Goal: Transaction & Acquisition: Book appointment/travel/reservation

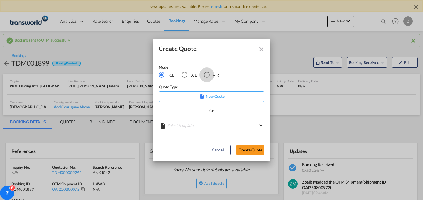
click at [208, 72] on div "AIR" at bounding box center [207, 75] width 6 height 6
click at [253, 147] on button "Create Quote" at bounding box center [251, 149] width 28 height 11
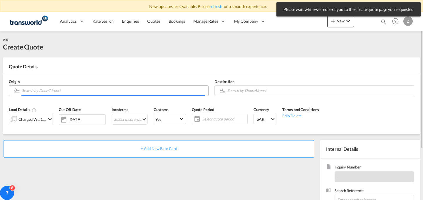
click at [117, 89] on input "Search by Door/Airport" at bounding box center [114, 90] width 184 height 10
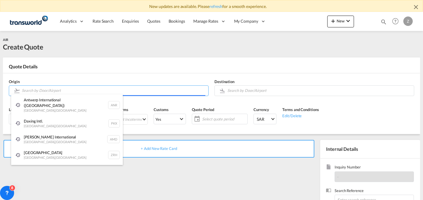
click at [113, 89] on body "New updates are available. Please refresh for a smooth experience. Analytics Da…" at bounding box center [211, 100] width 423 height 200
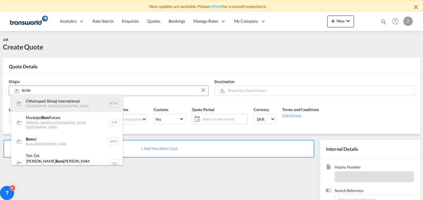
click at [89, 101] on div "Chhatrapati Shivaji International [GEOGRAPHIC_DATA] , [GEOGRAPHIC_DATA] BOM" at bounding box center [67, 103] width 112 height 18
type input "Chhatrapati Shivaji International, [GEOGRAPHIC_DATA], BOM"
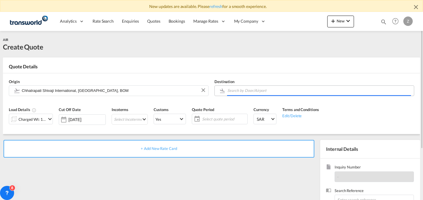
click at [260, 91] on input "Search by Door/Airport" at bounding box center [320, 90] width 184 height 10
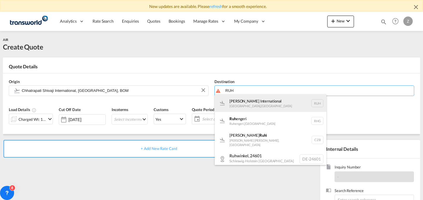
click at [258, 100] on div "[PERSON_NAME] International [GEOGRAPHIC_DATA] , [GEOGRAPHIC_DATA] RUH" at bounding box center [271, 103] width 112 height 18
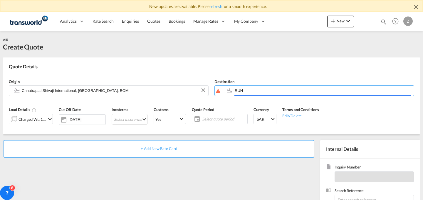
type input "[PERSON_NAME] International, [GEOGRAPHIC_DATA], RUH"
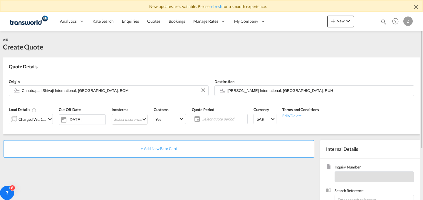
click at [51, 118] on md-icon "icon-chevron-down" at bounding box center [49, 118] width 7 height 7
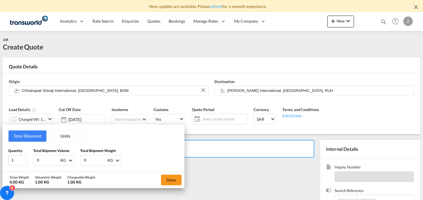
click at [52, 160] on input "0" at bounding box center [48, 160] width 24 height 10
type input "12.1"
click at [89, 160] on input "0" at bounding box center [96, 160] width 24 height 10
type input "12.1"
click at [176, 178] on button "Done" at bounding box center [171, 179] width 21 height 11
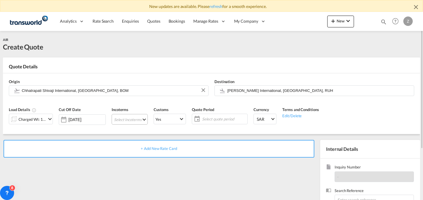
click at [124, 119] on md-select "Select Incoterms CPT - import Carrier Paid to EXW - export Ex Works FOB - impor…" at bounding box center [130, 119] width 36 height 11
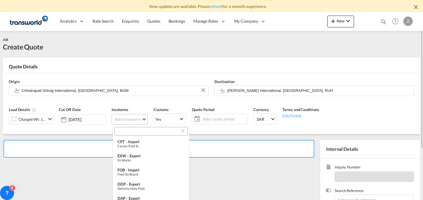
type md-option "[object Object]"
click at [137, 132] on input "search" at bounding box center [148, 131] width 65 height 5
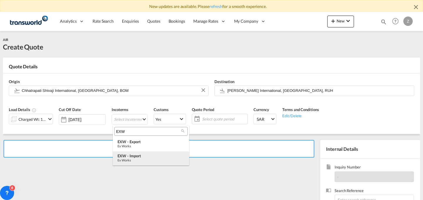
type input "EXW"
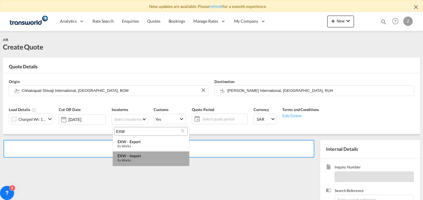
click at [143, 154] on div "EXW - import" at bounding box center [151, 155] width 67 height 5
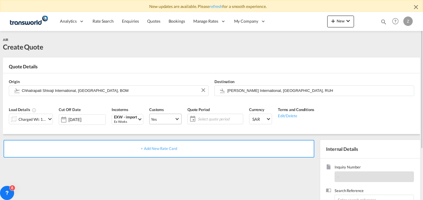
click at [175, 119] on span "Yes" at bounding box center [163, 118] width 24 height 5
click at [171, 131] on md-option "No" at bounding box center [166, 133] width 41 height 14
click at [204, 121] on span "Select quote period" at bounding box center [220, 118] width 44 height 5
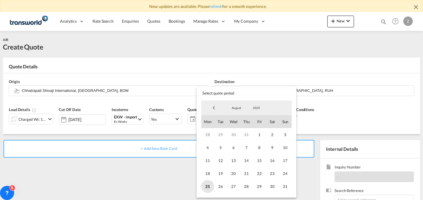
click at [206, 183] on span "25" at bounding box center [207, 186] width 13 height 13
click at [282, 186] on span "31" at bounding box center [285, 186] width 13 height 13
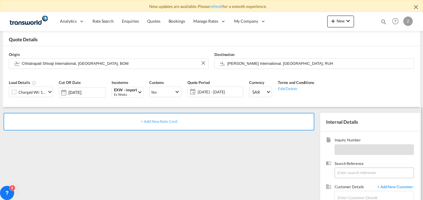
scroll to position [70, 0]
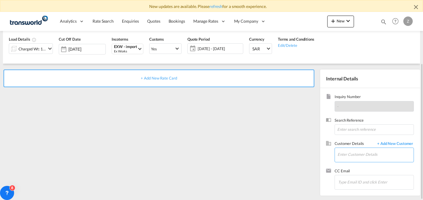
click at [360, 153] on input "Enter Customer Details" at bounding box center [376, 154] width 76 height 13
paste input "ANK9030"
type input "ANK9030"
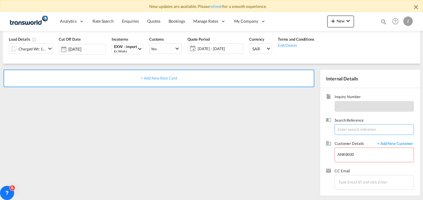
paste input "ANK9030"
type input "ANK9030"
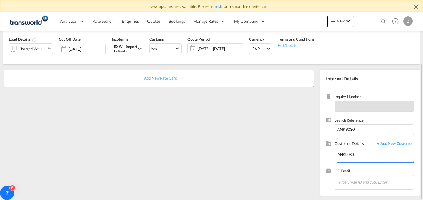
drag, startPoint x: 355, startPoint y: 157, endPoint x: 312, endPoint y: 158, distance: 43.0
click at [312, 158] on div "+ Add New Rate Card Internal Details Inquiry Number - Search Reference ANK9030 …" at bounding box center [212, 130] width 418 height 132
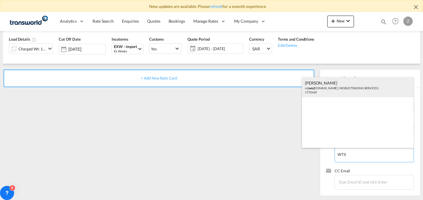
click at [352, 96] on div "[PERSON_NAME] n@ wts [DOMAIN_NAME] | WORLD TRADING SERVICES | 1735669" at bounding box center [358, 87] width 112 height 20
type input "WORLD TRADING SERVICES, [PERSON_NAME], n@[DOMAIN_NAME]"
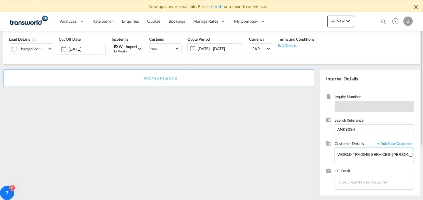
scroll to position [14, 0]
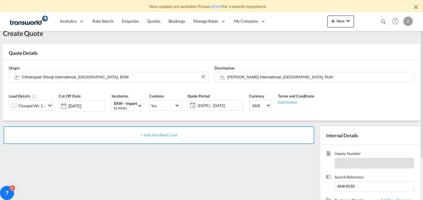
click at [236, 132] on div "+ Add New Rate Card" at bounding box center [159, 135] width 311 height 18
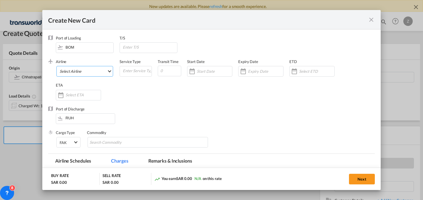
click at [93, 73] on md-select "Select Airline AIR EXPRESS S.A. (1166- / -) CMA CGM Air Cargo (1140-2C / -) DDW…" at bounding box center [84, 71] width 57 height 11
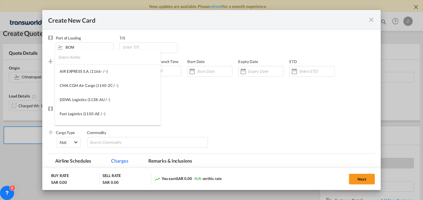
click at [102, 59] on input "search" at bounding box center [109, 57] width 103 height 14
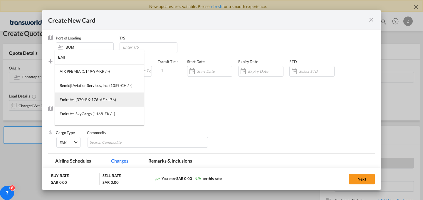
type input "EMI"
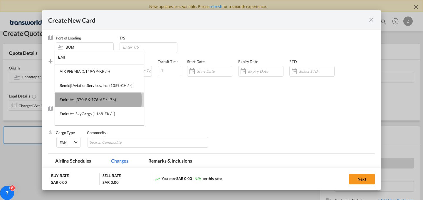
click at [96, 100] on div "Emirates (370-EK-176-AE / 176)" at bounding box center [88, 99] width 56 height 5
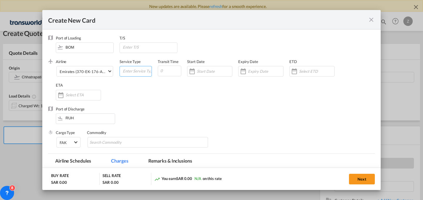
click at [135, 69] on input "Create New Card ..." at bounding box center [136, 70] width 29 height 9
type input "AIR"
type input "5"
click at [206, 73] on input "Create New Card ..." at bounding box center [214, 71] width 35 height 5
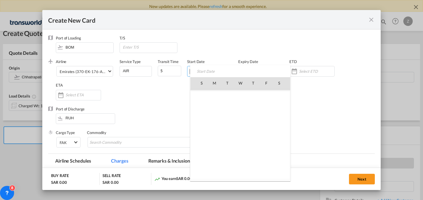
scroll to position [136152, 0]
click at [216, 145] on span "25" at bounding box center [215, 147] width 12 height 12
type input "[DATE]"
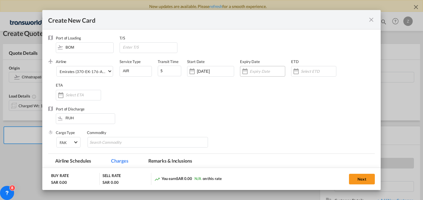
click at [261, 68] on div "Create New Card ..." at bounding box center [262, 71] width 45 height 11
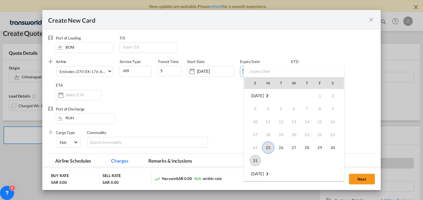
click at [254, 156] on span "31" at bounding box center [256, 160] width 12 height 12
type input "[DATE]"
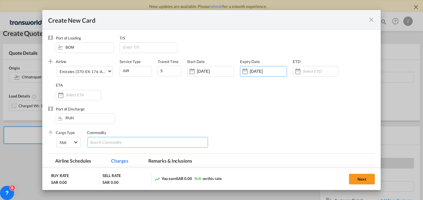
click at [115, 139] on input "Search Commodity" at bounding box center [117, 142] width 54 height 9
type input "GC"
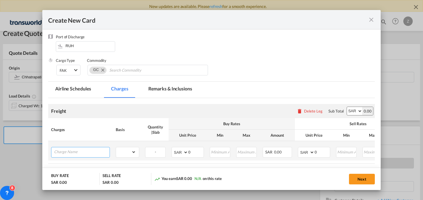
click at [100, 152] on input "Charge Name" at bounding box center [82, 151] width 56 height 9
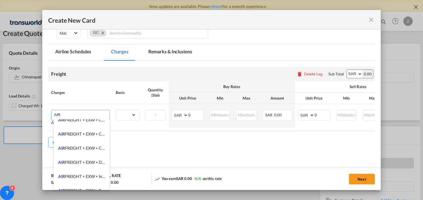
scroll to position [77, 0]
click at [97, 134] on span "AIR FREIGHT + EXW + CLEARANCE AND DELIVERY" at bounding box center [105, 133] width 95 height 5
type input "AIR FREIGHT + EXW + CLEARANCE AND DELIVERY"
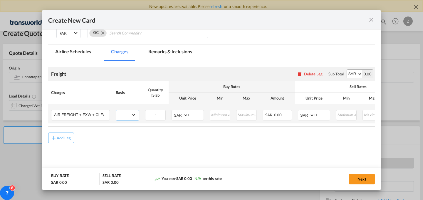
click at [133, 114] on select "gross_weight volumetric_weight per_shipment per_bl per_km % on air freight per_…" at bounding box center [126, 114] width 20 height 9
select select "per_shipment"
click at [116, 110] on select "gross_weight volumetric_weight per_shipment per_bl per_km % on air freight per_…" at bounding box center [126, 114] width 20 height 9
click at [351, 73] on select "AED AFN ALL AMD ANG AOA ARS AUD AWG AZN BAM BBD BDT BGN BHD BIF BMD BND [PERSON…" at bounding box center [354, 74] width 15 height 8
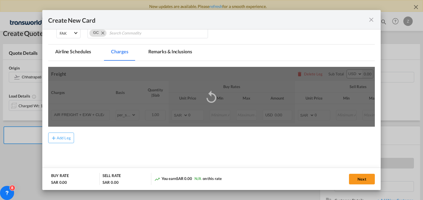
click at [321, 141] on div "Add Leg" at bounding box center [211, 137] width 327 height 11
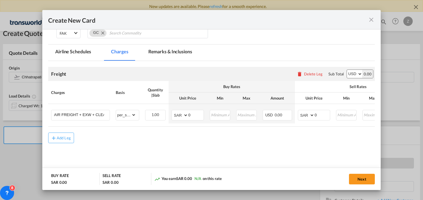
click at [353, 74] on select "AED AFN ALL AMD ANG AOA ARS AUD AWG AZN BAM BBD BDT BGN BHD BIF BMD BND [PERSON…" at bounding box center [354, 74] width 15 height 8
select select "string:SAR"
click at [347, 70] on select "AED AFN ALL AMD ANG AOA ARS AUD AWG AZN BAM BBD BDT BGN BHD BIF BMD BND [PERSON…" at bounding box center [354, 74] width 15 height 8
click at [324, 116] on input "0" at bounding box center [322, 114] width 15 height 9
type input "706"
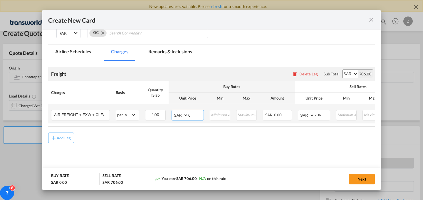
click at [196, 115] on input "0" at bounding box center [196, 114] width 15 height 9
type input "606"
click at [361, 174] on button "Next" at bounding box center [362, 179] width 26 height 11
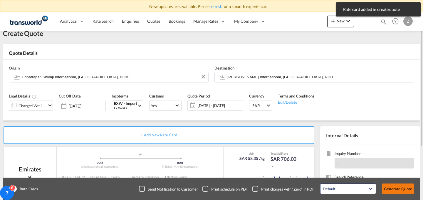
click at [393, 188] on button "Generate Quote" at bounding box center [398, 188] width 32 height 11
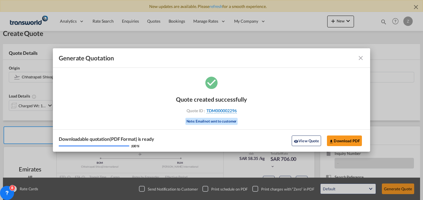
click at [230, 109] on span "TDM000002296" at bounding box center [222, 110] width 30 height 5
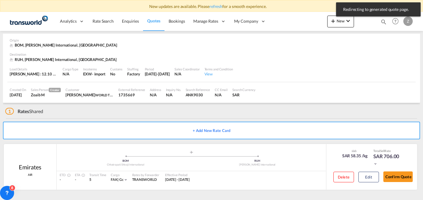
scroll to position [23, 0]
click at [402, 175] on button "Confirm Quote" at bounding box center [398, 176] width 29 height 11
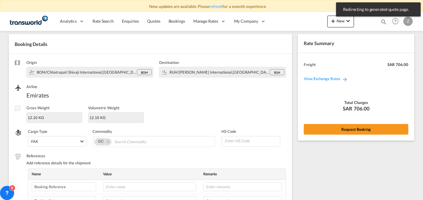
scroll to position [209, 0]
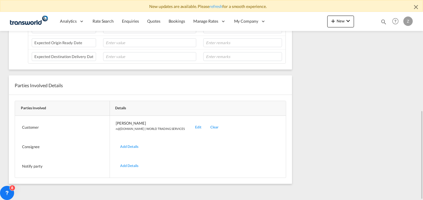
click at [191, 129] on div "Edit" at bounding box center [198, 127] width 15 height 14
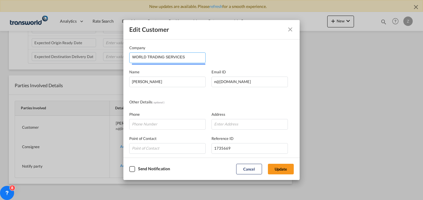
drag, startPoint x: 189, startPoint y: 56, endPoint x: 59, endPoint y: 64, distance: 130.3
click at [59, 64] on div "Edit Customer Company WORLD TRADING SERVICES Name [PERSON_NAME] Email ID [EMAIL…" at bounding box center [211, 100] width 423 height 200
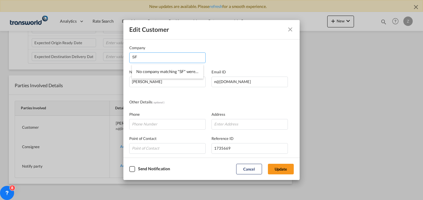
click at [157, 55] on input "SF" at bounding box center [168, 57] width 73 height 9
type input "S"
paste input "[PERSON_NAME] SYNERGY ENGINEERING"
type input "S"
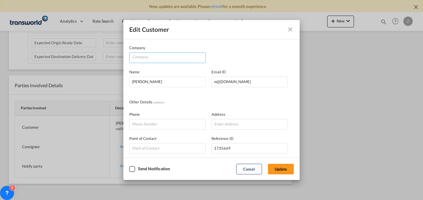
click at [176, 56] on input "Company" at bounding box center [168, 57] width 73 height 9
click at [172, 55] on input "Company" at bounding box center [168, 57] width 73 height 9
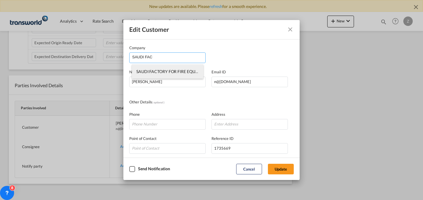
click at [177, 72] on span "SAUDI FACTORY FOR FIRE EQUIPMENT CO.(SFFECO)" at bounding box center [186, 71] width 100 height 5
type input "SAUDI FACTORY FOR FIRE EQUIPMENT CO.(SFFECO)"
type input "[PERSON_NAME][EMAIL_ADDRESS][DOMAIN_NAME]"
type input "0571605323"
type input "1824877"
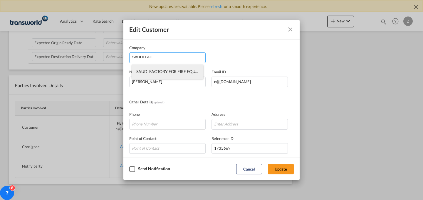
type input "14334"
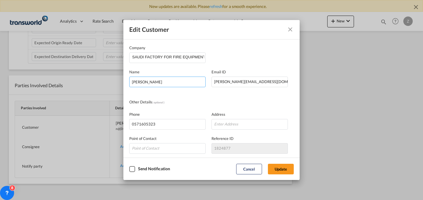
drag, startPoint x: 180, startPoint y: 83, endPoint x: 65, endPoint y: 73, distance: 115.4
click at [65, 73] on div "Edit Customer Company SAUDI FACTORY FOR FIRE EQUIPMENT CO.(SFFECO) Name [PERSON…" at bounding box center [211, 100] width 423 height 200
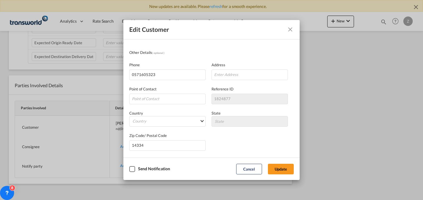
type input "[PERSON_NAME]"
click at [282, 163] on md-dialog-actions "Send Notification Cancel Update" at bounding box center [212, 168] width 176 height 22
click at [283, 168] on button "Update" at bounding box center [281, 169] width 26 height 11
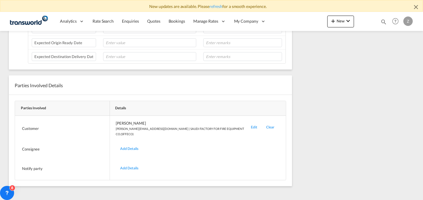
scroll to position [0, 0]
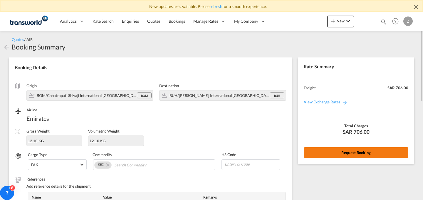
click at [341, 151] on button "Request Booking" at bounding box center [356, 152] width 105 height 11
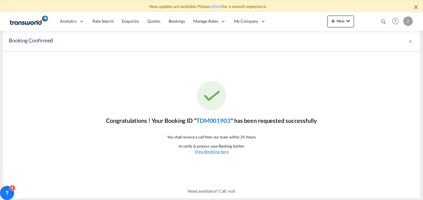
click at [219, 117] on link "TDM001903" at bounding box center [213, 120] width 34 height 7
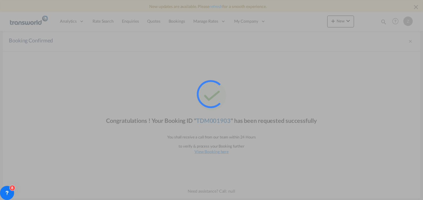
click at [219, 117] on div at bounding box center [219, 102] width 44 height 44
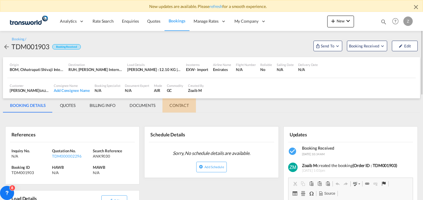
click at [189, 104] on md-tab-item "CONTACT" at bounding box center [180, 105] width 34 height 14
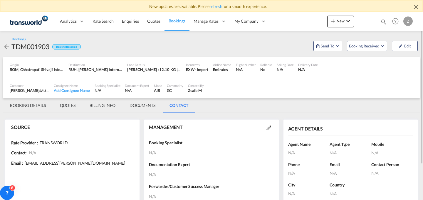
click at [268, 126] on md-icon at bounding box center [269, 127] width 5 height 5
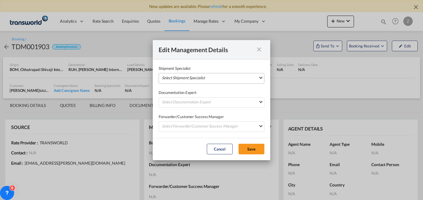
click at [216, 75] on md-select "Select Shipment Specialist [PERSON_NAME] W [PERSON_NAME][EMAIL_ADDRESS][PERSON_…" at bounding box center [212, 78] width 106 height 11
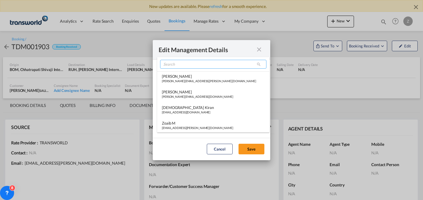
click at [208, 63] on input "search" at bounding box center [213, 64] width 106 height 9
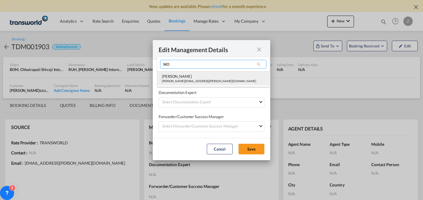
type input "MO"
click at [194, 77] on div "[PERSON_NAME]" at bounding box center [209, 76] width 94 height 5
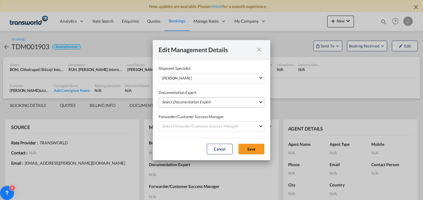
click at [192, 100] on md-select "Select Documentation Expert [PERSON_NAME] W [PERSON_NAME][EMAIL_ADDRESS][PERSON…" at bounding box center [212, 102] width 106 height 11
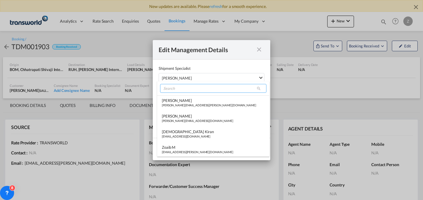
click at [200, 89] on input "search" at bounding box center [213, 88] width 106 height 9
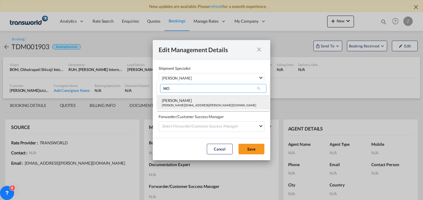
type input "MO"
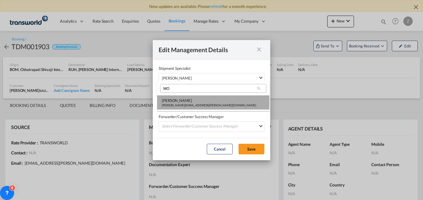
click at [191, 99] on div "[PERSON_NAME]" at bounding box center [209, 100] width 94 height 5
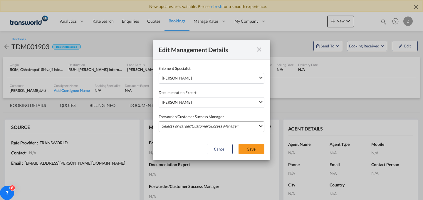
click at [187, 128] on md-select "Select Forwarder/Customer Success Manager [PERSON_NAME] [PERSON_NAME][EMAIL_ADD…" at bounding box center [212, 126] width 106 height 11
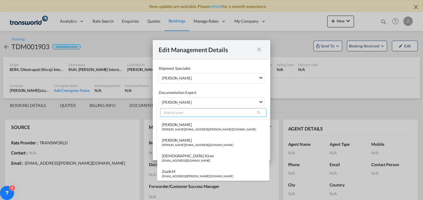
click at [199, 114] on input "search" at bounding box center [213, 112] width 106 height 9
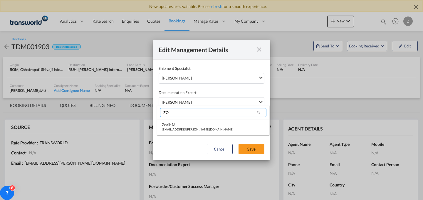
type input "Z"
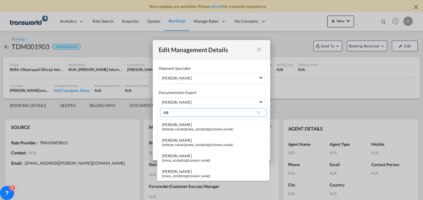
type input "A"
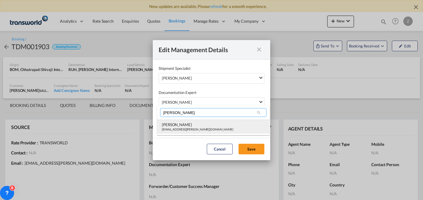
type input "[PERSON_NAME]"
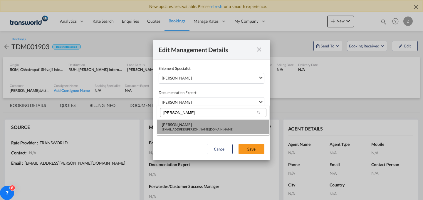
click at [190, 125] on div "[PERSON_NAME]" at bounding box center [197, 124] width 71 height 5
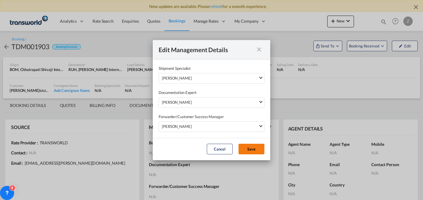
click at [257, 151] on button "Save" at bounding box center [252, 149] width 26 height 11
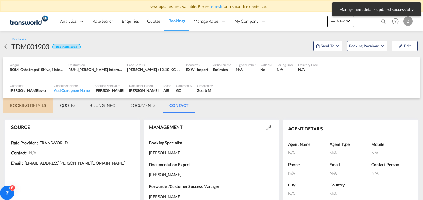
click at [27, 107] on md-tab-item "BOOKING DETAILS" at bounding box center [28, 105] width 50 height 14
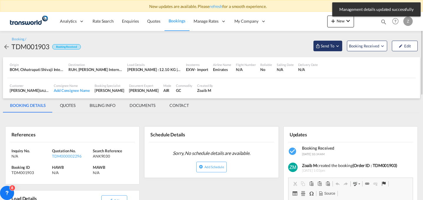
click at [329, 49] on span "Send To" at bounding box center [328, 46] width 15 height 6
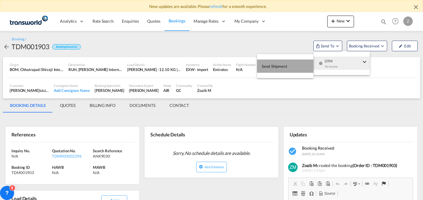
click at [279, 65] on span "Send Shipment" at bounding box center [275, 65] width 26 height 9
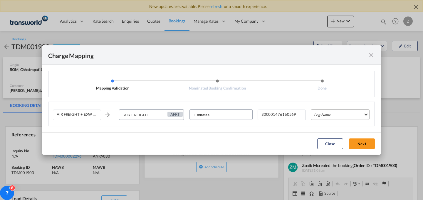
click at [339, 112] on md-select "Leg Name HANDLING ORIGIN HANDLING DESTINATION OTHERS TL PICK UP CUSTOMS ORIGIN …" at bounding box center [340, 114] width 59 height 11
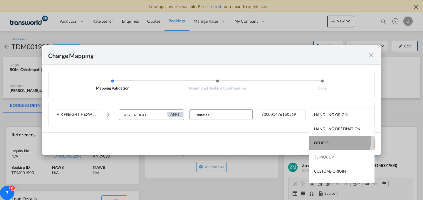
click at [320, 140] on div "OTHERS" at bounding box center [321, 142] width 14 height 5
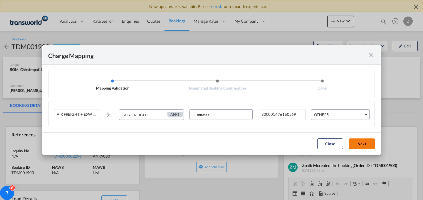
click at [369, 148] on button "Next" at bounding box center [362, 143] width 26 height 11
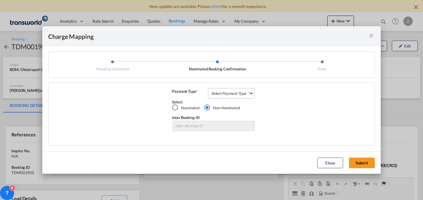
click at [241, 91] on md-select "Select Payment Type COLLECT PREPAID" at bounding box center [231, 93] width 47 height 11
click at [236, 113] on md-option "PREPAID" at bounding box center [233, 107] width 52 height 14
click at [240, 94] on span "PREPAID" at bounding box center [230, 93] width 22 height 5
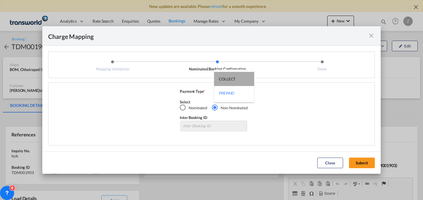
click at [231, 82] on md-option "COLLECT" at bounding box center [234, 79] width 40 height 14
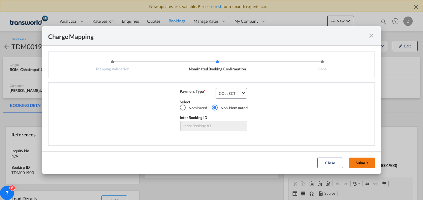
click at [371, 163] on button "Submit" at bounding box center [362, 162] width 26 height 11
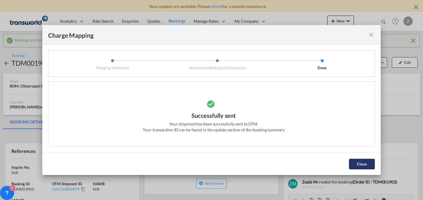
click at [366, 163] on button "Close" at bounding box center [362, 164] width 26 height 11
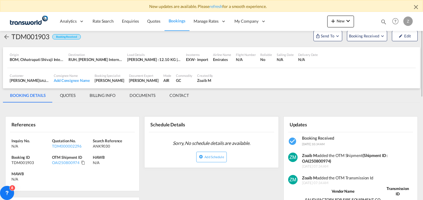
scroll to position [25, 0]
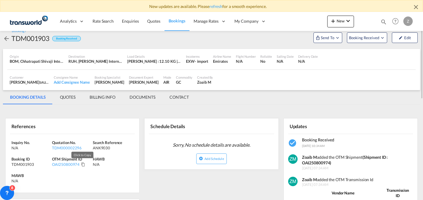
click at [81, 166] on md-icon "Click to Copy" at bounding box center [83, 164] width 4 height 4
click at [214, 4] on link "refresh" at bounding box center [216, 6] width 13 height 5
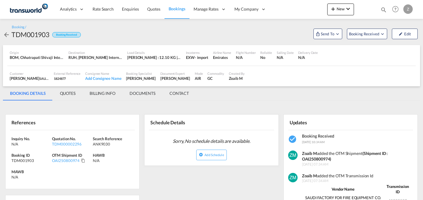
click at [329, 9] on button "New" at bounding box center [341, 10] width 27 height 12
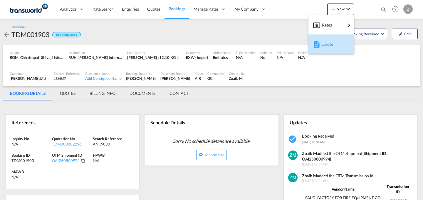
click at [320, 36] on button "Quote" at bounding box center [332, 43] width 46 height 19
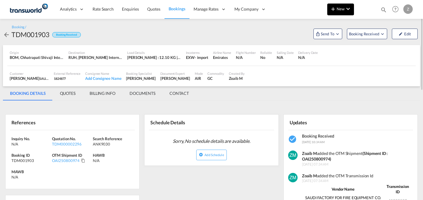
click at [346, 4] on button "New" at bounding box center [341, 10] width 27 height 12
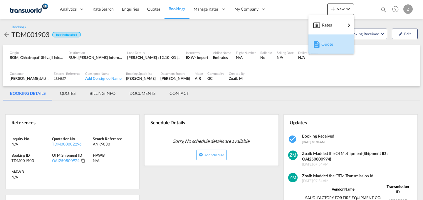
click at [329, 48] on div "Quote" at bounding box center [333, 44] width 22 height 15
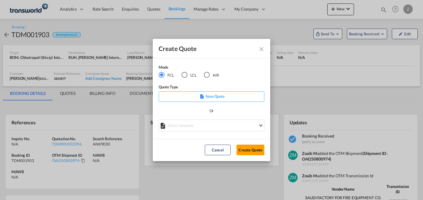
click at [209, 72] on div "AIR" at bounding box center [207, 75] width 6 height 6
click at [253, 151] on button "Create Quote" at bounding box center [251, 149] width 28 height 11
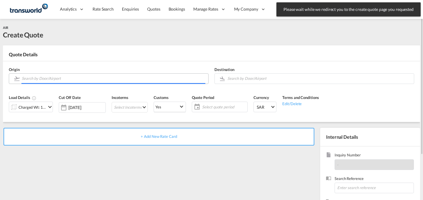
click at [94, 77] on input "Search by Door/Airport" at bounding box center [114, 78] width 184 height 10
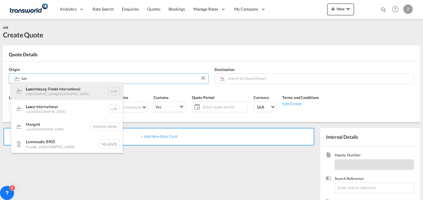
click at [94, 86] on div "Lux embourg-Findel International Luxembourg , Luxembourg LUX" at bounding box center [67, 91] width 112 height 18
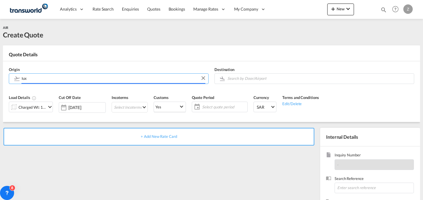
type input "Luxembourg-Findel International, Luxembourg, LUX"
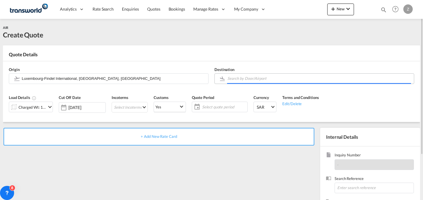
click at [249, 78] on input "Search by Door/Airport" at bounding box center [320, 78] width 184 height 10
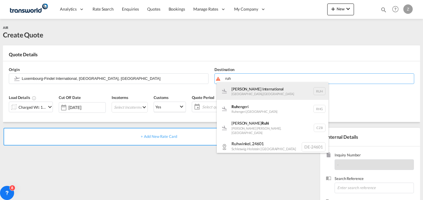
click at [241, 87] on div "[PERSON_NAME] International [GEOGRAPHIC_DATA] , [GEOGRAPHIC_DATA] RUH" at bounding box center [273, 91] width 112 height 18
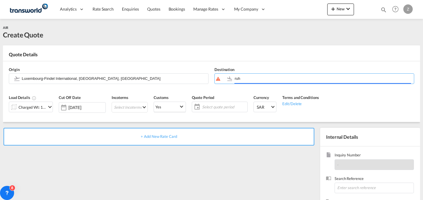
type input "[PERSON_NAME] International, [GEOGRAPHIC_DATA], RUH"
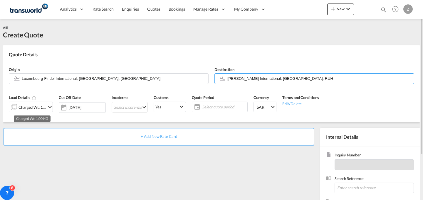
click at [43, 106] on div "Charged Wt: 1.00 KG" at bounding box center [33, 107] width 28 height 8
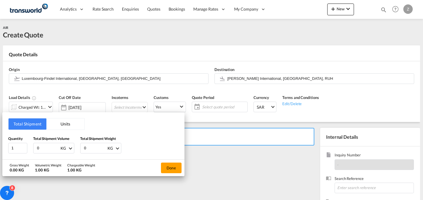
click at [96, 147] on input "0" at bounding box center [96, 148] width 24 height 10
type input "84"
click at [46, 149] on input "0" at bounding box center [48, 148] width 24 height 10
type input "84"
click at [165, 163] on button "Done" at bounding box center [171, 167] width 21 height 11
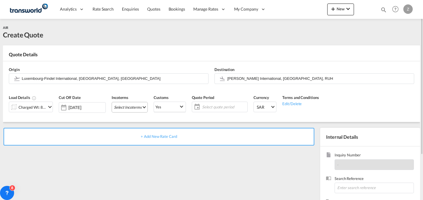
click at [136, 107] on md-select "Select Incoterms FCA - import Free Carrier FAS - export Free Alongside Ship DPU…" at bounding box center [130, 107] width 36 height 11
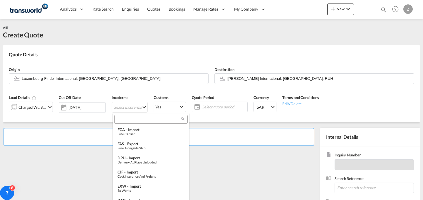
type md-option "[object Object]"
click at [141, 119] on input "search" at bounding box center [148, 118] width 65 height 5
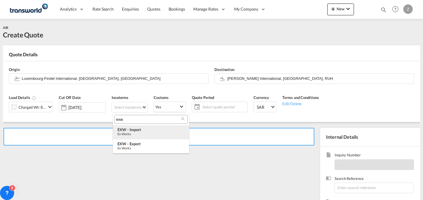
type input "exw"
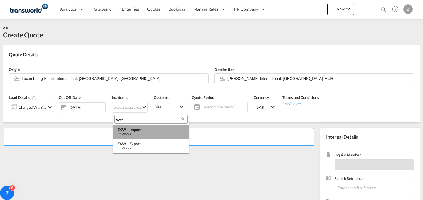
click at [148, 132] on div "Ex Works" at bounding box center [151, 134] width 67 height 4
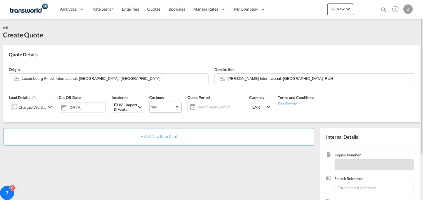
click at [169, 110] on md-select-value "Yes" at bounding box center [166, 106] width 32 height 11
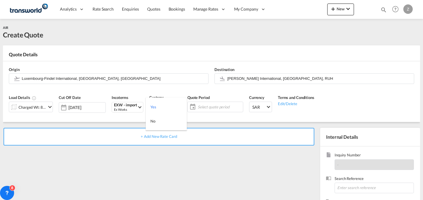
click at [214, 102] on md-backdrop at bounding box center [211, 100] width 423 height 200
click at [214, 105] on span "Select quote period" at bounding box center [220, 106] width 44 height 5
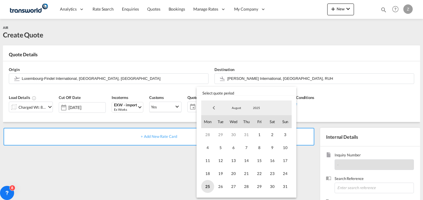
click at [207, 184] on span "25" at bounding box center [207, 186] width 13 height 13
click at [286, 184] on span "31" at bounding box center [285, 186] width 13 height 13
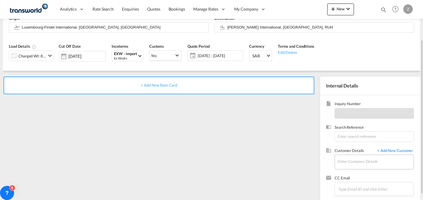
scroll to position [51, 0]
paste input "ANK9075"
click at [356, 139] on input "ANK9075" at bounding box center [374, 136] width 79 height 11
type input "ANK9075"
click at [359, 159] on input "Enter Customer Details" at bounding box center [376, 160] width 76 height 13
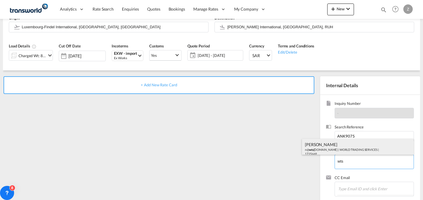
click at [345, 154] on div "[PERSON_NAME] n@ wts [DOMAIN_NAME] | WORLD TRADING SERVICES | 1735669" at bounding box center [358, 149] width 112 height 20
type input "WORLD TRADING SERVICES, [PERSON_NAME], n@[DOMAIN_NAME]"
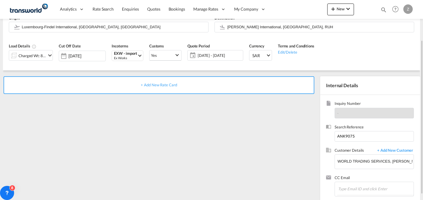
click at [226, 81] on div "+ Add New Rate Card" at bounding box center [159, 85] width 311 height 18
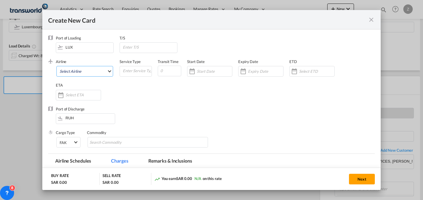
click at [105, 69] on md-select "Select Airline AIR EXPRESS S.A. (1166- / -) CMA CGM Air Cargo (1140-2C / -) DDW…" at bounding box center [84, 71] width 57 height 11
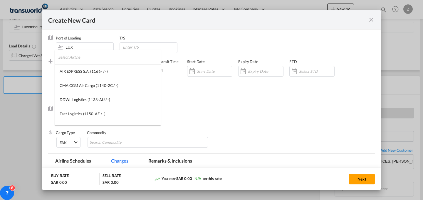
click at [95, 59] on input "search" at bounding box center [109, 57] width 103 height 14
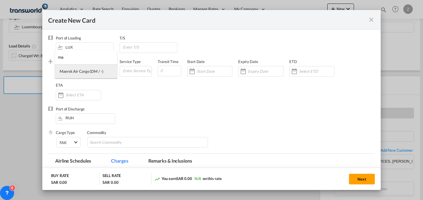
type input "m"
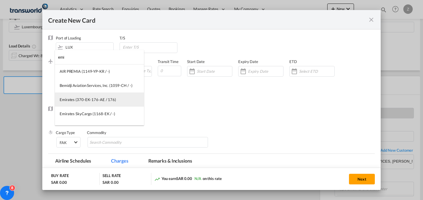
type input "emi"
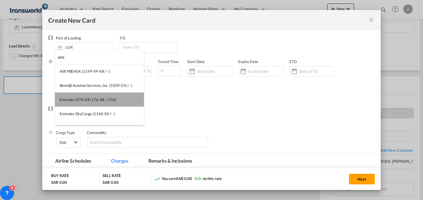
click at [108, 99] on div "Emirates (370-EK-176-AE / 176)" at bounding box center [88, 99] width 56 height 5
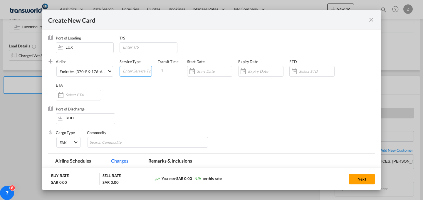
click at [127, 69] on input "Create New CardPort ..." at bounding box center [136, 70] width 29 height 9
type input "AIR"
type input "5"
click at [217, 69] on input "Create New CardPort ..." at bounding box center [214, 71] width 35 height 5
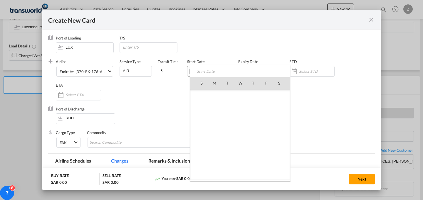
scroll to position [136152, 0]
click at [214, 149] on span "25" at bounding box center [215, 147] width 12 height 12
type input "[DATE]"
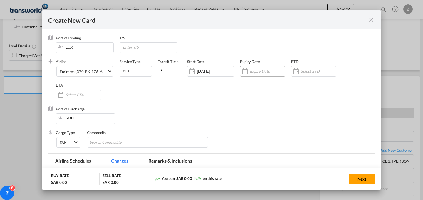
click at [250, 68] on div "Create New CardPort ..." at bounding box center [262, 71] width 45 height 11
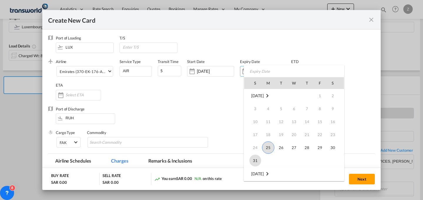
click at [254, 161] on span "31" at bounding box center [256, 160] width 12 height 12
type input "[DATE]"
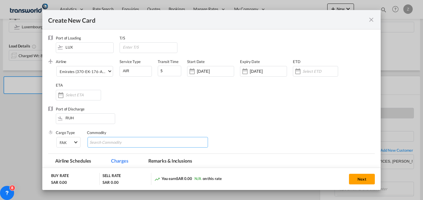
click at [152, 142] on md-chips-wrap "Chips container with autocompletion. Enter the text area, type text to search, …" at bounding box center [148, 142] width 121 height 11
type input "GC"
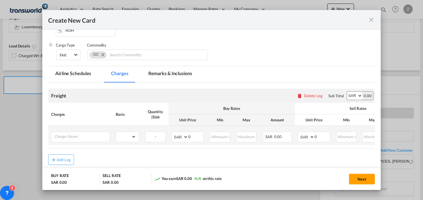
click at [96, 131] on td "Please Enter Already Exists" at bounding box center [80, 135] width 65 height 19
click at [86, 138] on input "Charge Name" at bounding box center [82, 136] width 56 height 9
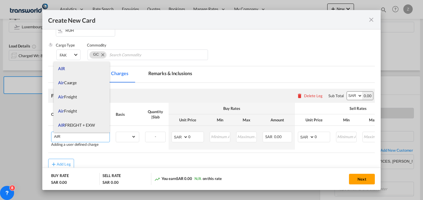
scroll to position [74, 0]
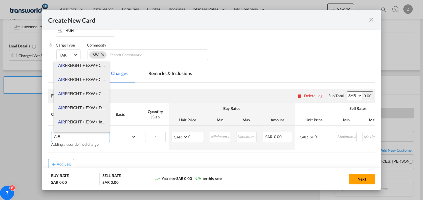
click at [98, 94] on span "AIR FREIGHT + EXW + CLERANCE AND DELIVERY" at bounding box center [104, 93] width 92 height 5
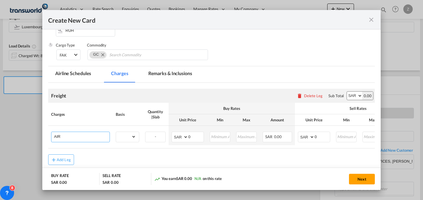
type input "AIR FREIGHT + EXW + CLERANCE AND DELIVERY"
click at [127, 136] on select "gross_weight volumetric_weight per_shipment per_bl per_km % on air freight per_…" at bounding box center [126, 136] width 20 height 9
select select "per_shipment"
click at [116, 132] on select "gross_weight volumetric_weight per_shipment per_bl per_km % on air freight per_…" at bounding box center [126, 136] width 20 height 9
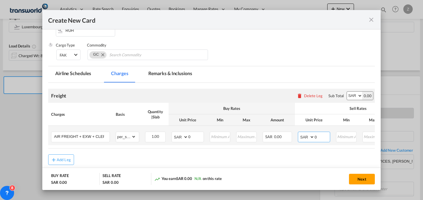
click at [317, 136] on input "0" at bounding box center [322, 136] width 15 height 9
type input "3708"
click at [201, 136] on input "0" at bounding box center [196, 136] width 15 height 9
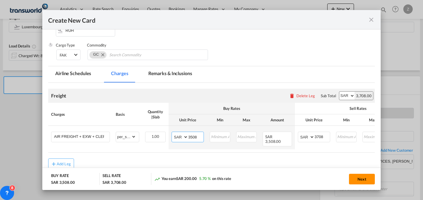
type input "3508"
click at [359, 176] on button "Next" at bounding box center [362, 179] width 26 height 11
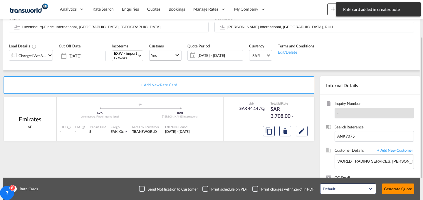
click at [393, 186] on button "Generate Quote" at bounding box center [398, 188] width 32 height 11
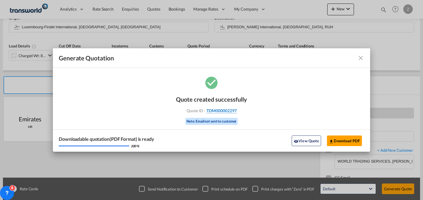
click at [232, 109] on span "TDM000002297" at bounding box center [222, 110] width 30 height 5
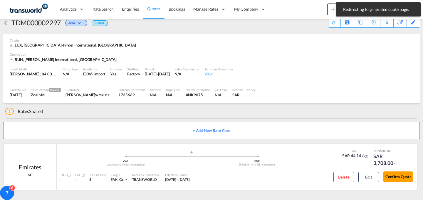
scroll to position [11, 0]
click at [400, 179] on button "Confirm Quote" at bounding box center [398, 176] width 29 height 11
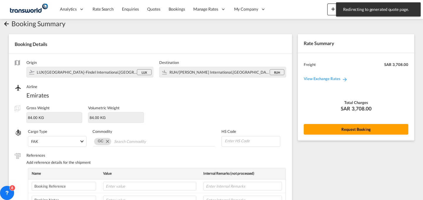
scroll to position [196, 0]
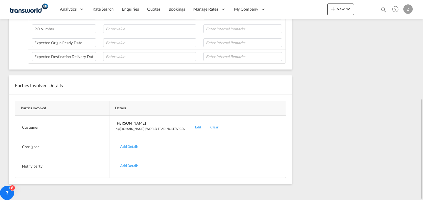
click at [191, 124] on div "Edit" at bounding box center [198, 127] width 15 height 14
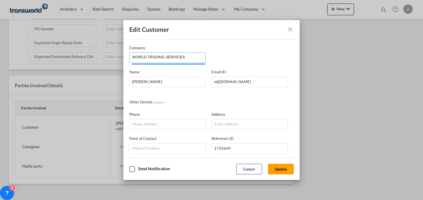
drag, startPoint x: 189, startPoint y: 54, endPoint x: 80, endPoint y: 54, distance: 108.8
click at [80, 54] on div "Edit Customer Company WORLD TRADING SERVICES Name [PERSON_NAME] Email ID [EMAIL…" at bounding box center [211, 100] width 423 height 200
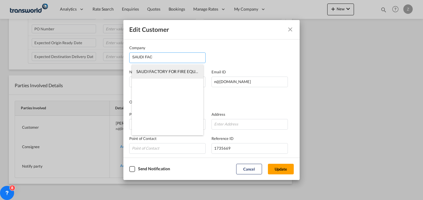
click at [154, 74] on span "SAUDI FACTORY FOR FIRE EQUIPMENT CO.(SFFECO)" at bounding box center [186, 71] width 100 height 5
type input "SAUDI FACTORY FOR FIRE EQUIPMENT CO.(SFFECO)"
type input "[PERSON_NAME][EMAIL_ADDRESS][DOMAIN_NAME]"
type input "0571605323"
type input "1824877"
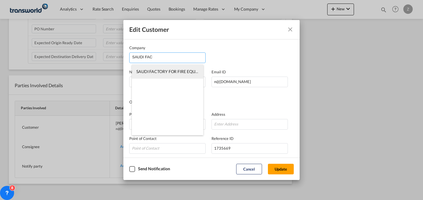
type input "14334"
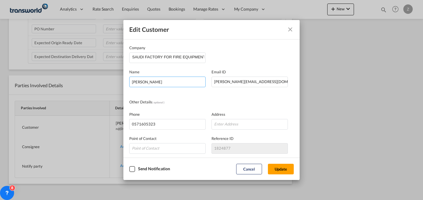
drag, startPoint x: 189, startPoint y: 81, endPoint x: 83, endPoint y: 94, distance: 106.9
click at [83, 94] on div "Edit Customer Company SAUDI FACTORY FOR FIRE EQUIPMENT CO.(SFFECO) Name [PERSON…" at bounding box center [211, 100] width 423 height 200
type input "[PERSON_NAME]"
click at [284, 172] on button "Update" at bounding box center [281, 169] width 26 height 11
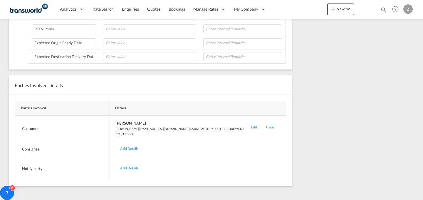
scroll to position [0, 0]
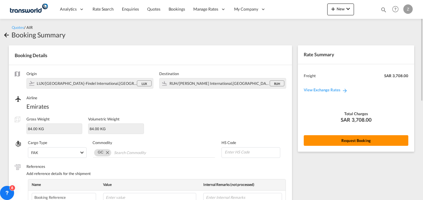
click at [333, 138] on button "Request Booking" at bounding box center [356, 140] width 105 height 11
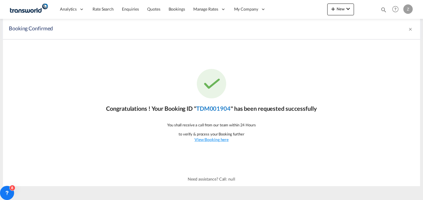
click at [214, 110] on link "TDM001904" at bounding box center [213, 108] width 34 height 7
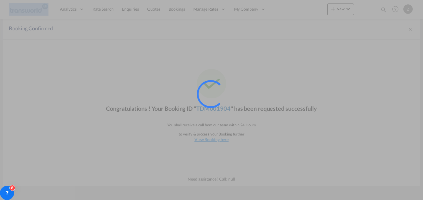
click at [214, 110] on div at bounding box center [219, 102] width 44 height 44
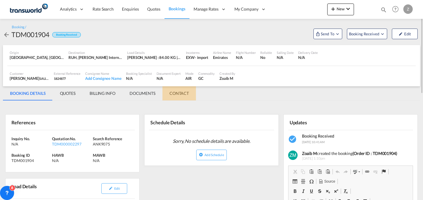
click at [183, 91] on md-tab-item "CONTACT" at bounding box center [180, 93] width 34 height 14
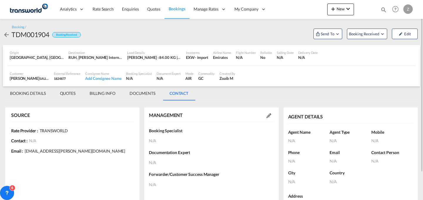
click at [269, 116] on md-icon at bounding box center [269, 115] width 5 height 5
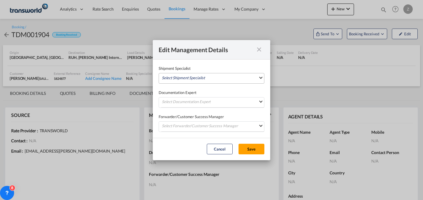
click at [219, 79] on md-select "Select Shipment Specialist [PERSON_NAME] W [PERSON_NAME][EMAIL_ADDRESS][PERSON_…" at bounding box center [212, 78] width 106 height 11
type md-option "[object Object]"
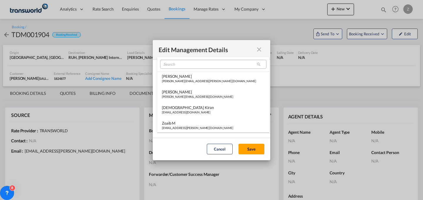
type md-option "[object Object]"
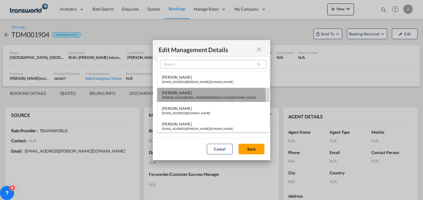
click at [188, 97] on div "[PERSON_NAME][EMAIL_ADDRESS][PERSON_NAME][DOMAIN_NAME]" at bounding box center [209, 97] width 94 height 4
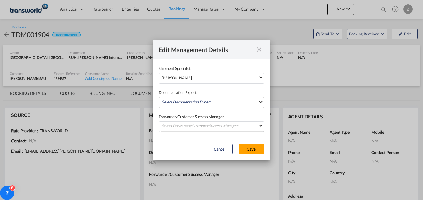
click at [187, 100] on md-select "Select Documentation Expert [PERSON_NAME] W [PERSON_NAME][EMAIL_ADDRESS][PERSON…" at bounding box center [212, 102] width 106 height 11
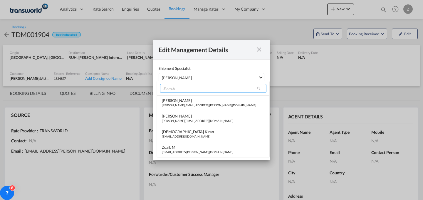
click at [194, 91] on input "search" at bounding box center [213, 88] width 106 height 9
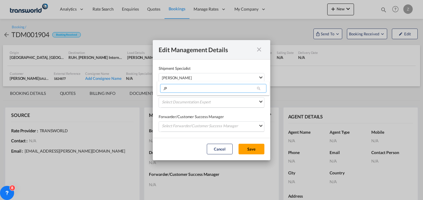
type input ","
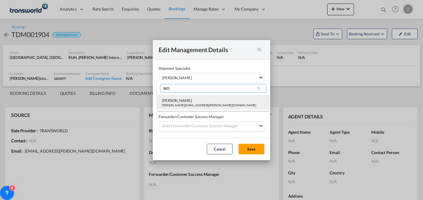
type input "MO"
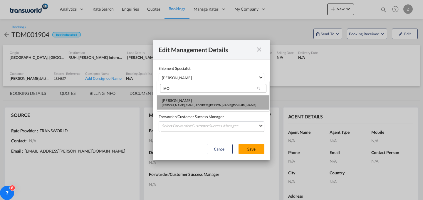
click at [184, 100] on div "[PERSON_NAME]" at bounding box center [209, 100] width 94 height 5
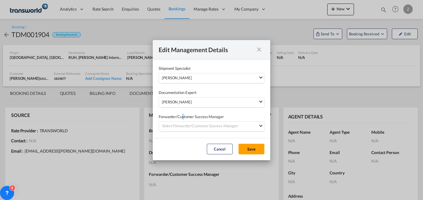
click at [183, 118] on label "Forwarder/Customer Success Manager" at bounding box center [212, 117] width 106 height 6
click at [181, 123] on md-select "Select Forwarder/Customer Success Manager [PERSON_NAME] [PERSON_NAME][EMAIL_ADD…" at bounding box center [212, 126] width 106 height 11
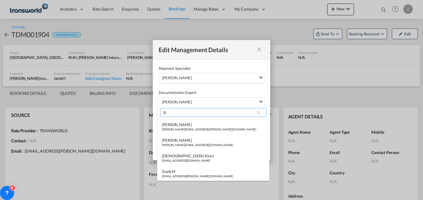
click at [185, 112] on input "S" at bounding box center [213, 112] width 106 height 9
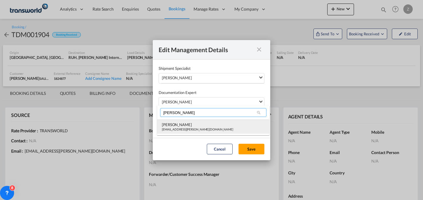
type input "[PERSON_NAME]"
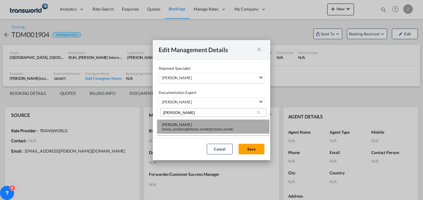
click at [197, 132] on md-option "[PERSON_NAME] [EMAIL_ADDRESS][PERSON_NAME][DOMAIN_NAME]" at bounding box center [213, 126] width 112 height 14
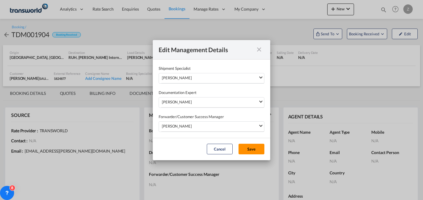
click at [253, 151] on button "Save" at bounding box center [252, 149] width 26 height 11
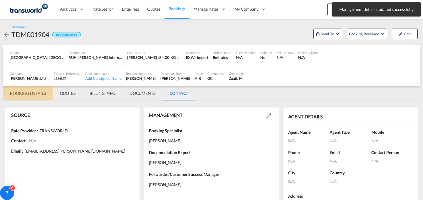
click at [21, 94] on md-tab-item "BOOKING DETAILS" at bounding box center [28, 93] width 50 height 14
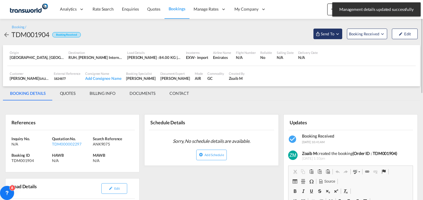
click at [322, 36] on span "Send To" at bounding box center [328, 34] width 15 height 6
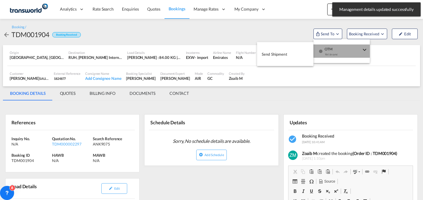
click at [328, 53] on div "Yet to sync" at bounding box center [343, 56] width 36 height 12
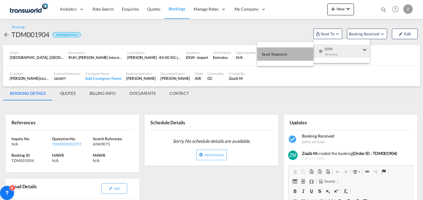
click at [286, 55] on span "Send Shipment" at bounding box center [275, 53] width 26 height 9
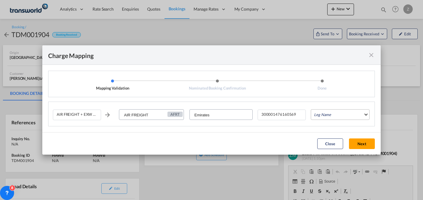
click at [323, 115] on md-select "Leg Name HANDLING ORIGIN HANDLING DESTINATION OTHERS TL PICK UP CUSTOMS ORIGIN …" at bounding box center [340, 114] width 59 height 11
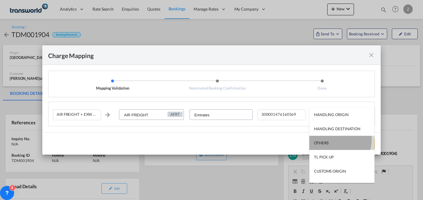
click at [336, 139] on md-option "OTHERS" at bounding box center [342, 143] width 65 height 14
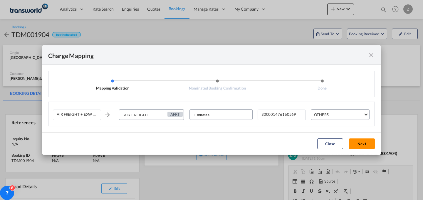
click at [357, 144] on button "Next" at bounding box center [362, 143] width 26 height 11
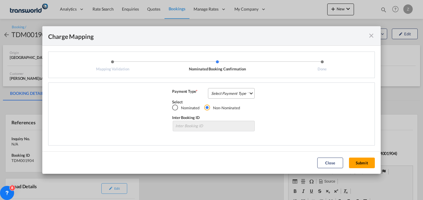
click at [231, 92] on md-select "Select Payment Type COLLECT PREPAID" at bounding box center [231, 93] width 47 height 11
click at [237, 97] on md-option "COLLECT" at bounding box center [233, 93] width 52 height 14
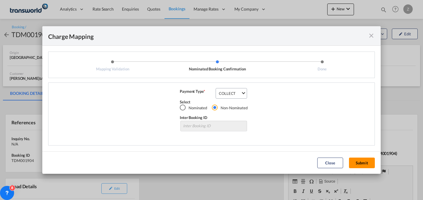
click at [359, 162] on button "Submit" at bounding box center [362, 162] width 26 height 11
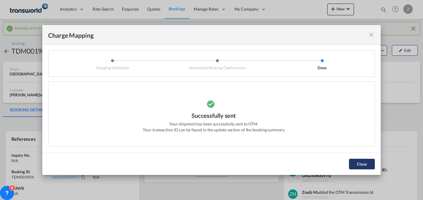
click at [361, 162] on button "Close" at bounding box center [362, 164] width 26 height 11
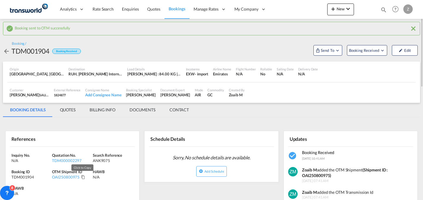
click at [82, 178] on md-icon "Click to Copy" at bounding box center [83, 177] width 4 height 4
click at [348, 12] on md-icon "icon-chevron-down" at bounding box center [348, 8] width 7 height 7
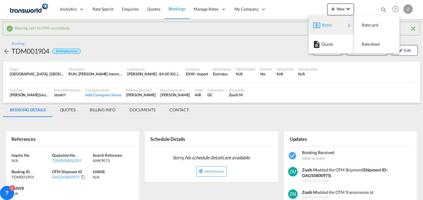
click at [380, 9] on md-backdrop at bounding box center [211, 100] width 423 height 200
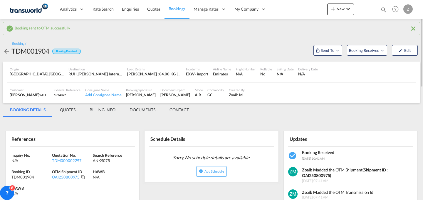
click at [384, 8] on md-icon "icon-magnify" at bounding box center [384, 9] width 6 height 6
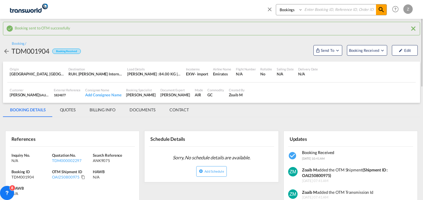
click at [294, 13] on select "Bookings Quotes Enquiries" at bounding box center [290, 9] width 28 height 11
select select "Quotes"
click at [276, 4] on select "Bookings Quotes Enquiries" at bounding box center [290, 9] width 28 height 11
click at [323, 6] on input at bounding box center [339, 9] width 73 height 10
paste input "TDM000002286"
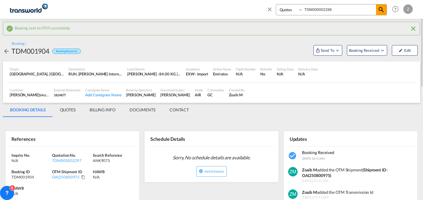
type input "TDM000002286"
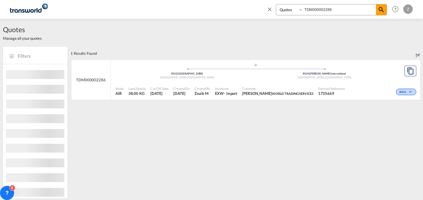
click at [294, 80] on div ".a{fill:#aaa8ad;} .a{fill:#aaa8ad;} IXU | Aurangabad Aurangabad , India RUH | K…" at bounding box center [256, 72] width 281 height 18
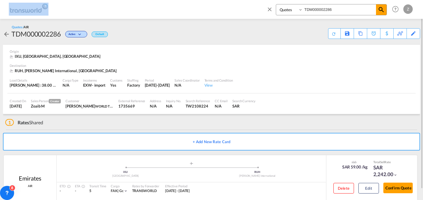
scroll to position [11, 0]
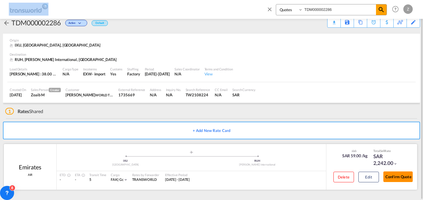
click at [403, 175] on button "Confirm Quote" at bounding box center [398, 176] width 29 height 11
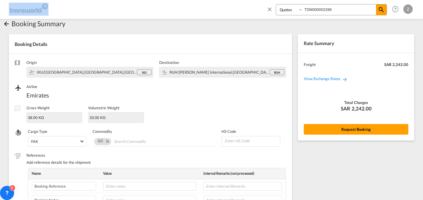
scroll to position [196, 0]
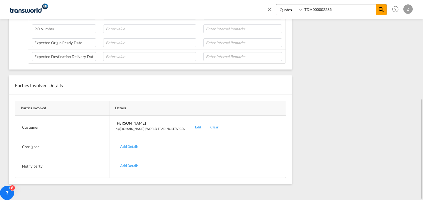
click at [191, 126] on div "Edit" at bounding box center [198, 127] width 15 height 14
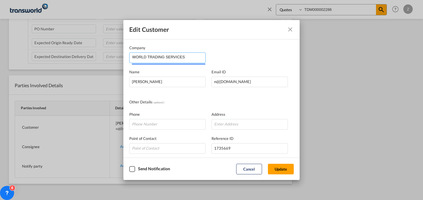
drag, startPoint x: 195, startPoint y: 58, endPoint x: 46, endPoint y: 63, distance: 149.2
click at [46, 63] on div "Edit Customer Company WORLD TRADING SERVICES Name [PERSON_NAME] Email ID [EMAIL…" at bounding box center [211, 100] width 423 height 200
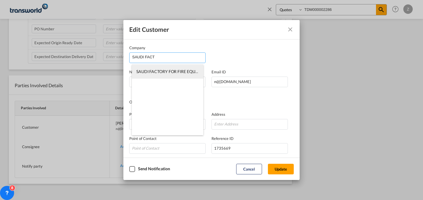
click at [166, 68] on li "SAUDI FACTORY FOR FIRE EQUIPMENT CO.(SFFECO)" at bounding box center [167, 71] width 71 height 14
type input "SAUDI FACTORY FOR FIRE EQUIPMENT CO.(SFFECO)"
type input "[PERSON_NAME][EMAIL_ADDRESS][DOMAIN_NAME]"
type input "0571605323"
type input "1824877"
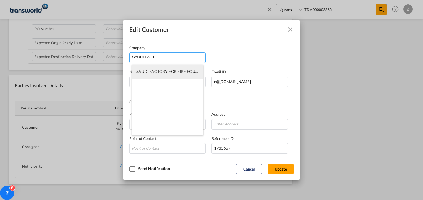
type input "14334"
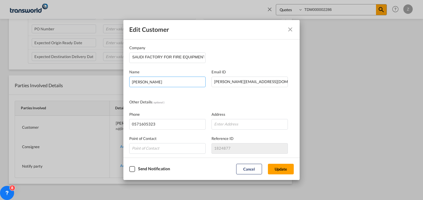
drag, startPoint x: 179, startPoint y: 83, endPoint x: 67, endPoint y: 89, distance: 112.5
click at [67, 89] on div "Edit Customer Company SAUDI FACTORY FOR FIRE EQUIPMENT CO.(SFFECO) Name [PERSON…" at bounding box center [211, 100] width 423 height 200
type input "[PERSON_NAME]"
click at [283, 172] on button "Update" at bounding box center [281, 169] width 26 height 11
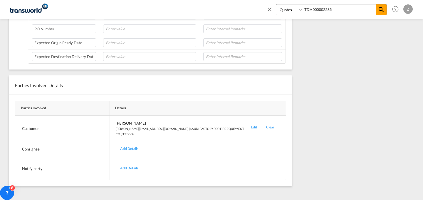
scroll to position [0, 0]
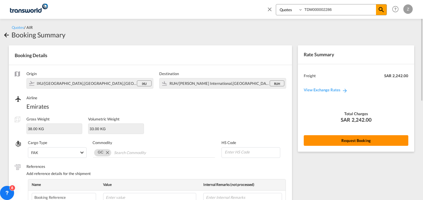
click at [344, 138] on button "Request Booking" at bounding box center [356, 140] width 105 height 11
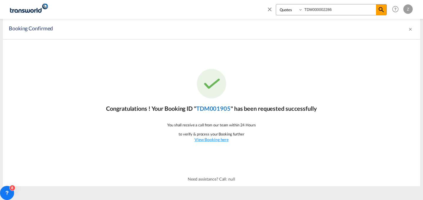
click at [214, 108] on link "TDM001905" at bounding box center [213, 108] width 34 height 7
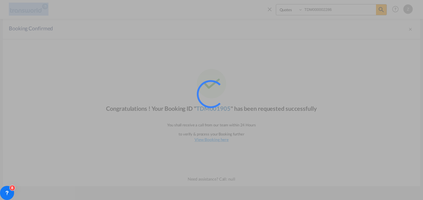
click at [214, 108] on div at bounding box center [219, 102] width 44 height 44
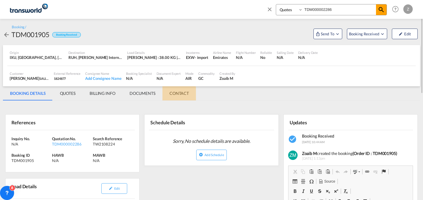
click at [175, 94] on md-tab-item "CONTACT" at bounding box center [180, 93] width 34 height 14
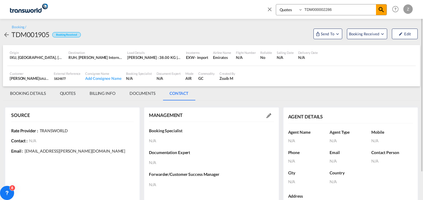
click at [269, 115] on md-icon at bounding box center [269, 115] width 5 height 5
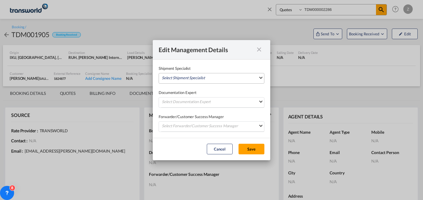
click at [223, 74] on md-select "Select Shipment Specialist [PERSON_NAME] W [PERSON_NAME][EMAIL_ADDRESS][PERSON_…" at bounding box center [212, 78] width 106 height 11
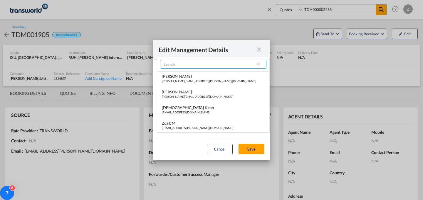
click at [194, 66] on input "search" at bounding box center [213, 64] width 106 height 9
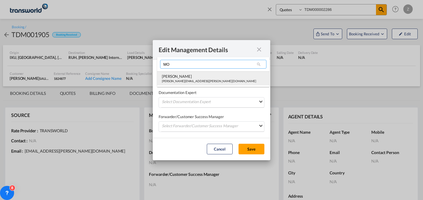
type input "MO"
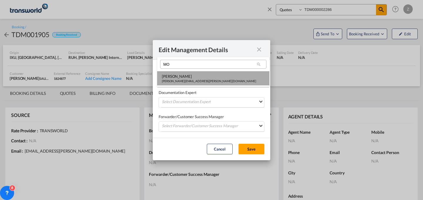
click at [188, 76] on div "[PERSON_NAME]" at bounding box center [209, 76] width 94 height 5
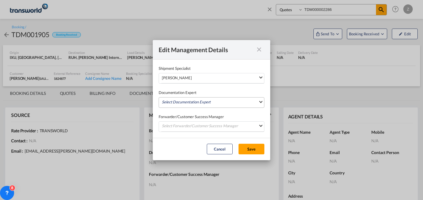
click at [196, 101] on md-select "Select Documentation Expert [PERSON_NAME] W [PERSON_NAME][EMAIL_ADDRESS][PERSON…" at bounding box center [212, 102] width 106 height 11
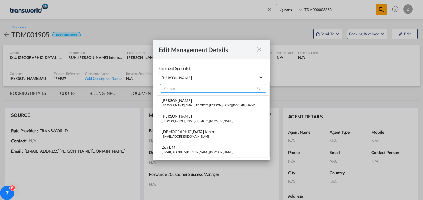
click at [204, 89] on input "search" at bounding box center [213, 88] width 106 height 9
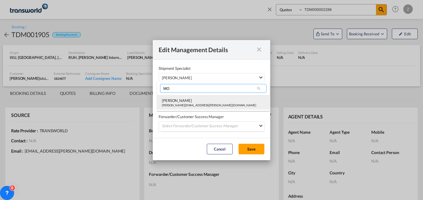
type input "MO"
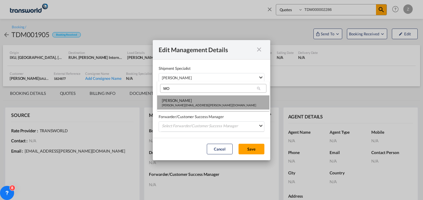
click at [192, 103] on div "[PERSON_NAME][EMAIL_ADDRESS][PERSON_NAME][DOMAIN_NAME]" at bounding box center [209, 105] width 94 height 4
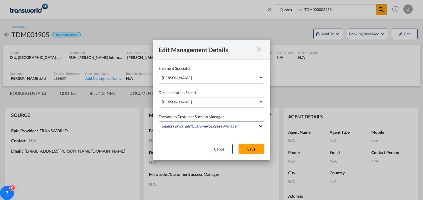
click at [200, 123] on md-select "Select Forwarder/Customer Success Manager [PERSON_NAME] [PERSON_NAME][EMAIL_ADD…" at bounding box center [212, 126] width 106 height 11
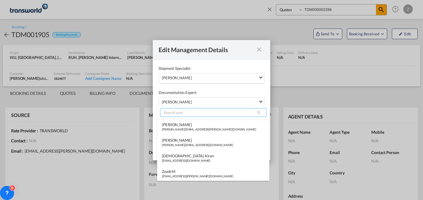
click at [205, 113] on input "search" at bounding box center [213, 112] width 106 height 9
type input "D"
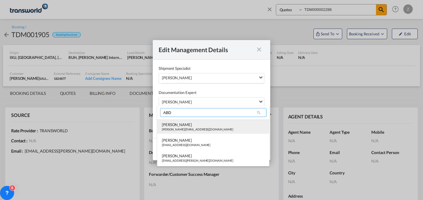
type input "ABD"
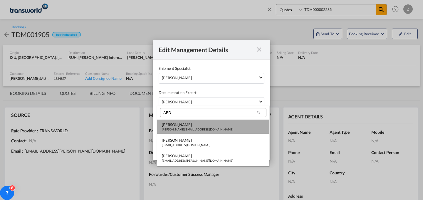
click at [198, 121] on md-option "Abdullah Obaid abdullah.obaid@transworld.com" at bounding box center [213, 126] width 112 height 14
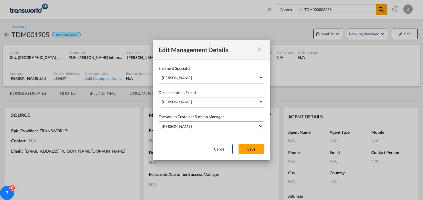
click at [214, 125] on div "[PERSON_NAME]" at bounding box center [210, 126] width 96 height 6
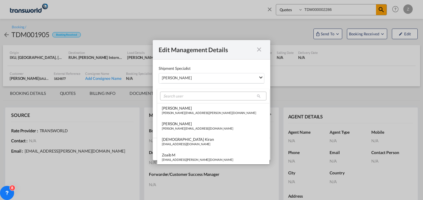
scroll to position [124, 0]
click at [200, 98] on input "search" at bounding box center [213, 95] width 106 height 9
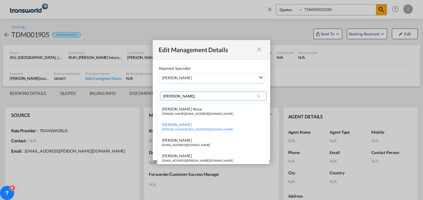
scroll to position [0, 0]
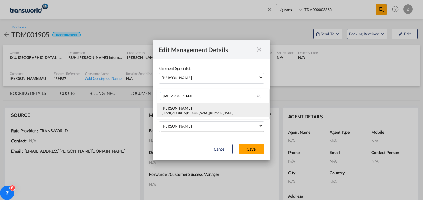
type input "[PERSON_NAME]"
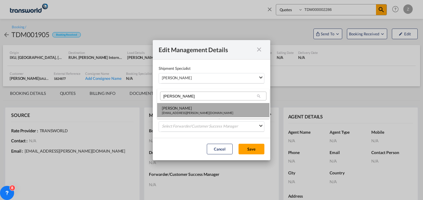
click at [196, 106] on div "[PERSON_NAME]" at bounding box center [197, 107] width 71 height 5
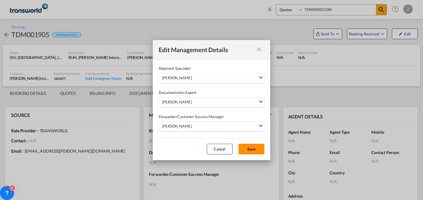
click at [251, 146] on button "Save" at bounding box center [252, 149] width 26 height 11
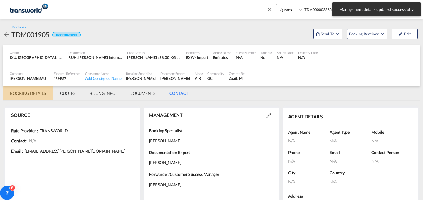
click at [27, 94] on md-tab-item "BOOKING DETAILS" at bounding box center [28, 93] width 50 height 14
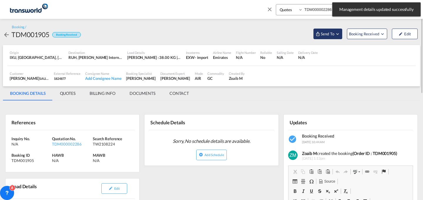
click at [337, 33] on md-icon "Open demo menu" at bounding box center [337, 33] width 5 height 5
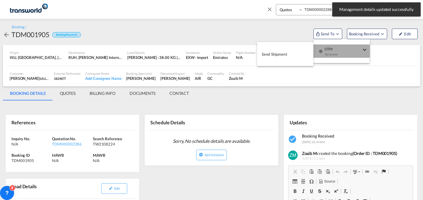
click at [336, 50] on div "Yet to sync" at bounding box center [343, 56] width 36 height 12
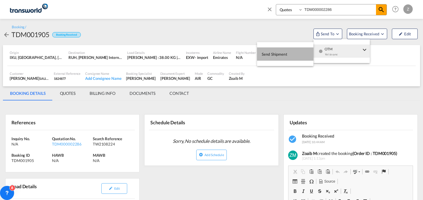
click at [284, 53] on span "Send Shipment" at bounding box center [275, 53] width 26 height 9
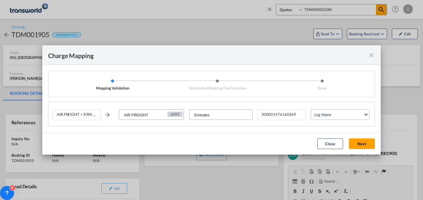
click at [336, 114] on md-select "Leg Name HANDLING ORIGIN HANDLING DESTINATION OTHERS TL PICK UP CUSTOMS ORIGIN …" at bounding box center [340, 114] width 59 height 11
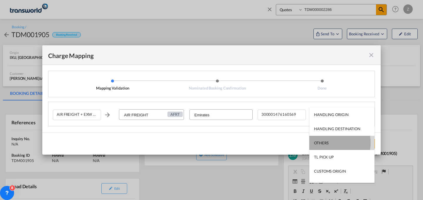
click at [332, 142] on md-option "OTHERS" at bounding box center [342, 143] width 65 height 14
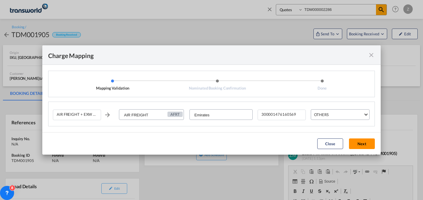
click at [366, 143] on button "Next" at bounding box center [362, 143] width 26 height 11
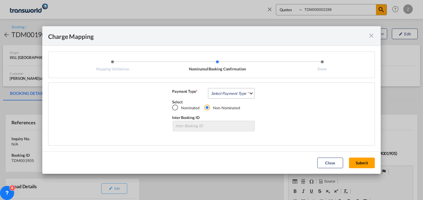
click at [236, 95] on md-select "Select Payment Type COLLECT PREPAID" at bounding box center [231, 93] width 47 height 11
click at [234, 91] on md-option "COLLECT" at bounding box center [233, 93] width 52 height 14
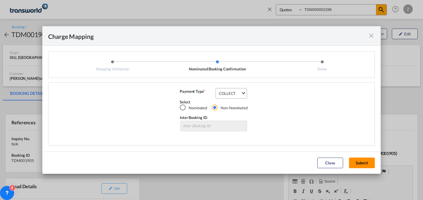
click at [369, 160] on button "Submit" at bounding box center [362, 162] width 26 height 11
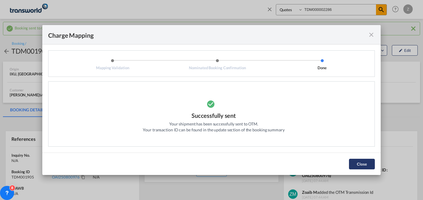
click at [365, 161] on button "Close" at bounding box center [362, 164] width 26 height 11
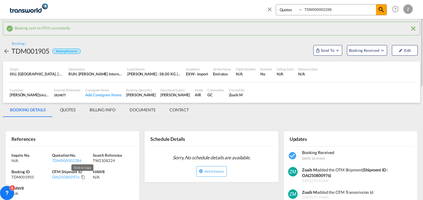
click at [82, 177] on md-icon "Click to Copy" at bounding box center [83, 177] width 4 height 4
